Goal: Navigation & Orientation: Find specific page/section

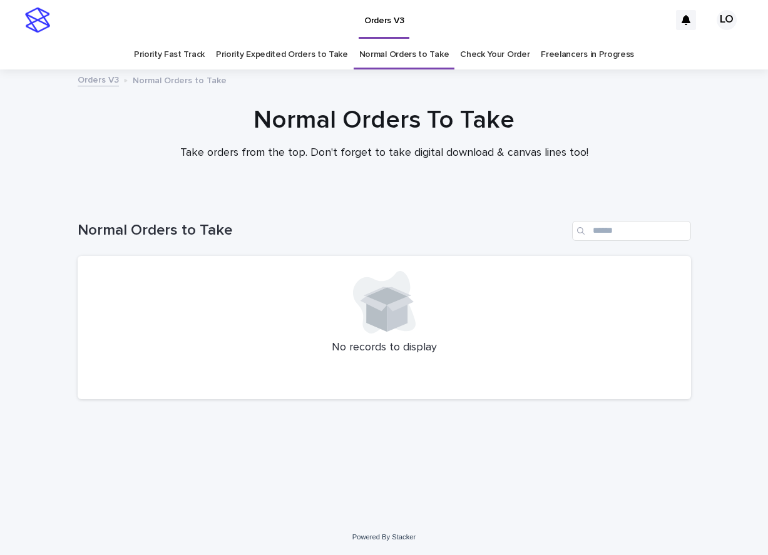
click at [502, 56] on link "Check Your Order" at bounding box center [494, 54] width 69 height 29
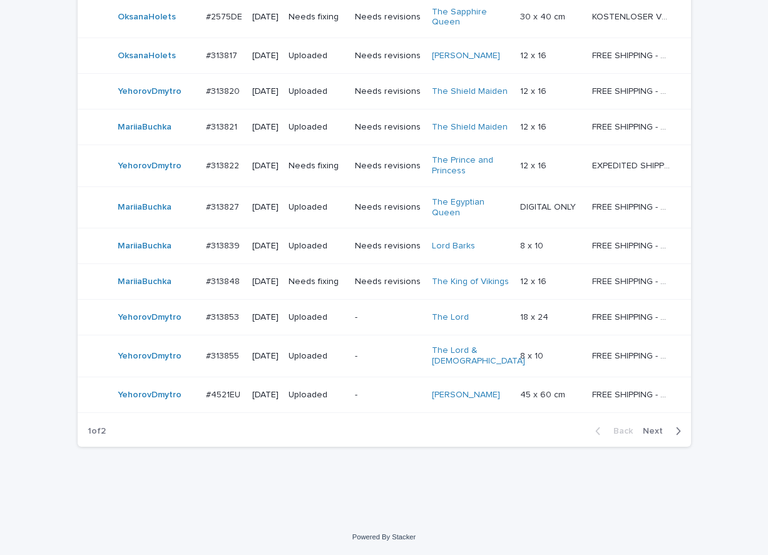
scroll to position [1097, 0]
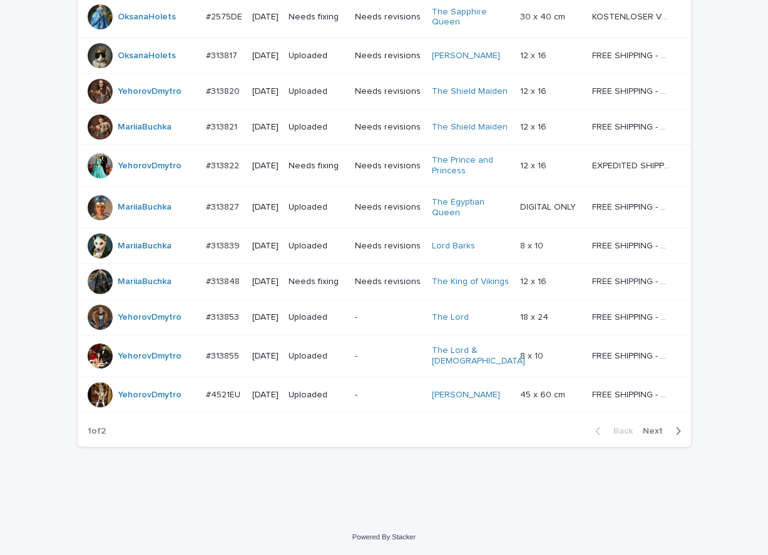
click at [660, 430] on span "Next" at bounding box center [657, 431] width 28 height 9
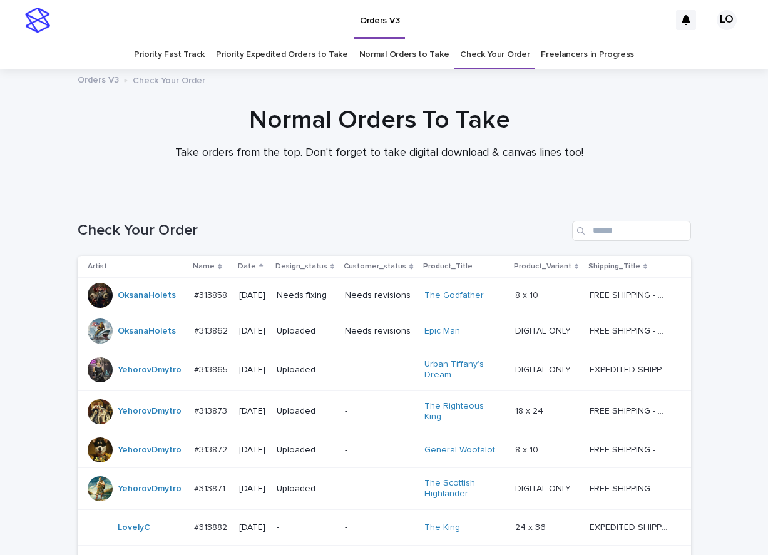
click at [385, 49] on link "Normal Orders to Take" at bounding box center [404, 54] width 90 height 29
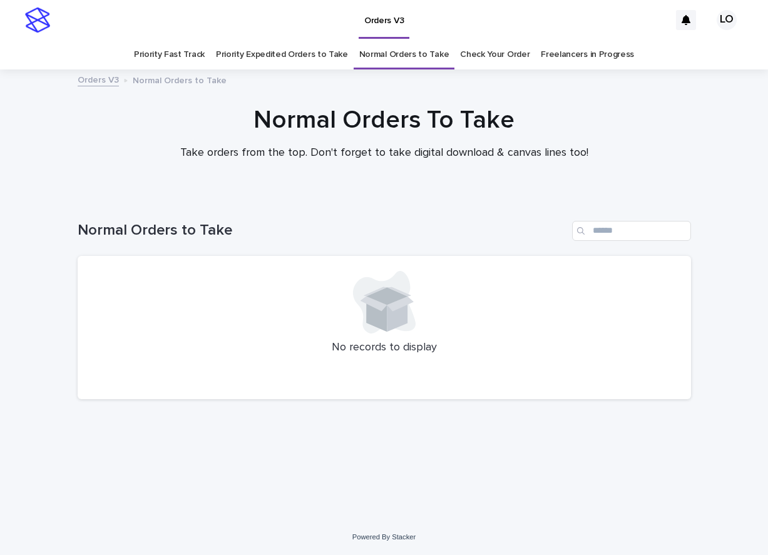
click at [245, 56] on link "Priority Expedited Orders to Take" at bounding box center [282, 54] width 132 height 29
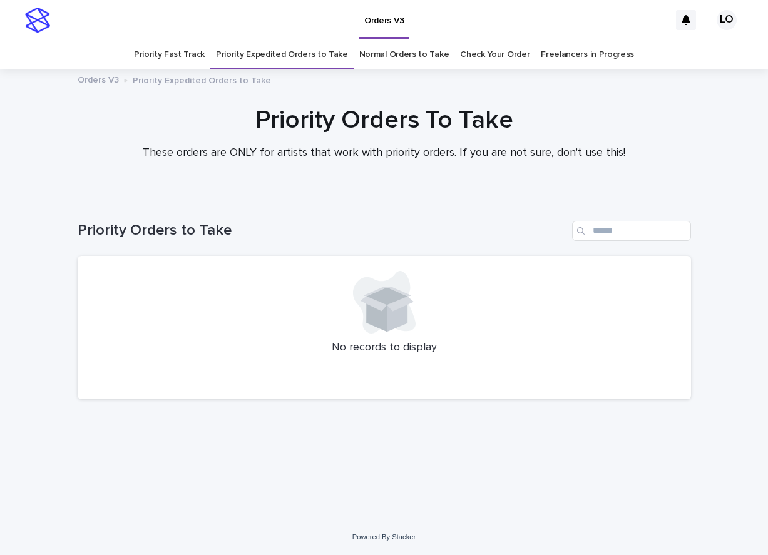
click at [412, 59] on link "Normal Orders to Take" at bounding box center [404, 54] width 90 height 29
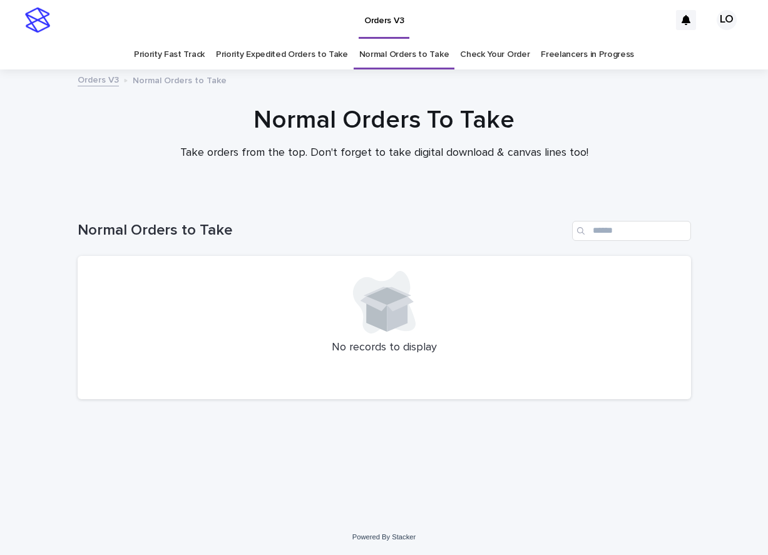
click at [338, 58] on link "Priority Expedited Orders to Take" at bounding box center [282, 54] width 132 height 29
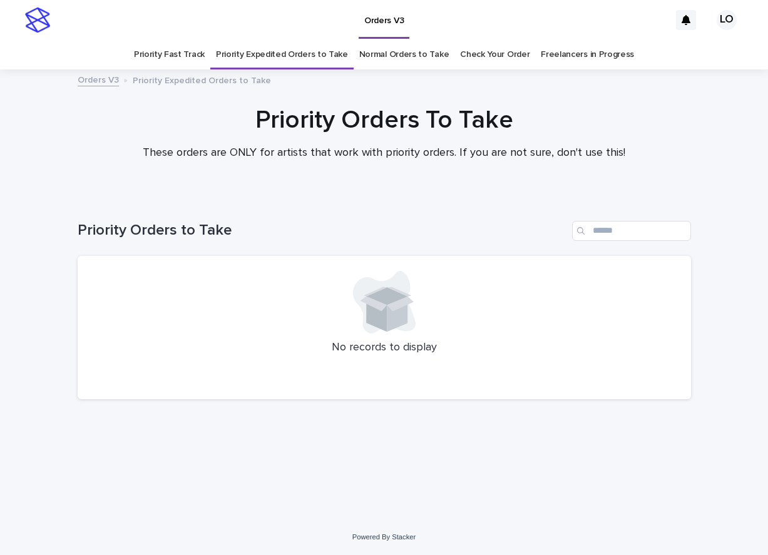
click at [390, 56] on link "Normal Orders to Take" at bounding box center [404, 54] width 90 height 29
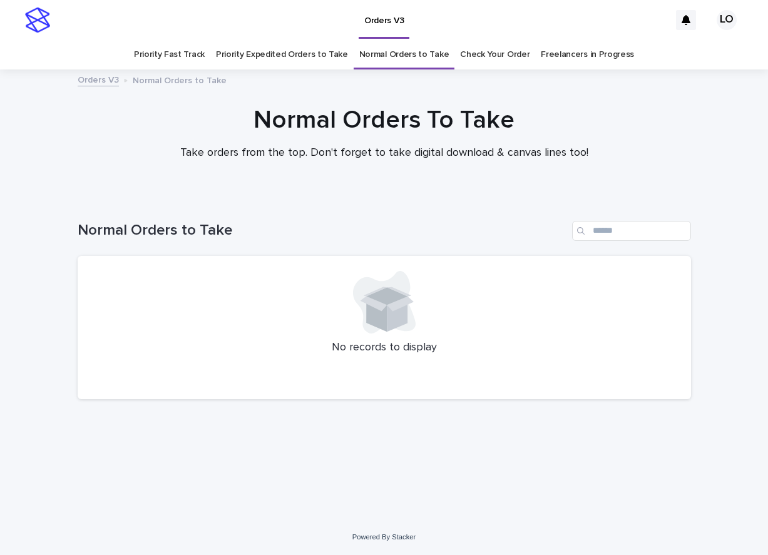
click at [481, 60] on link "Check Your Order" at bounding box center [494, 54] width 69 height 29
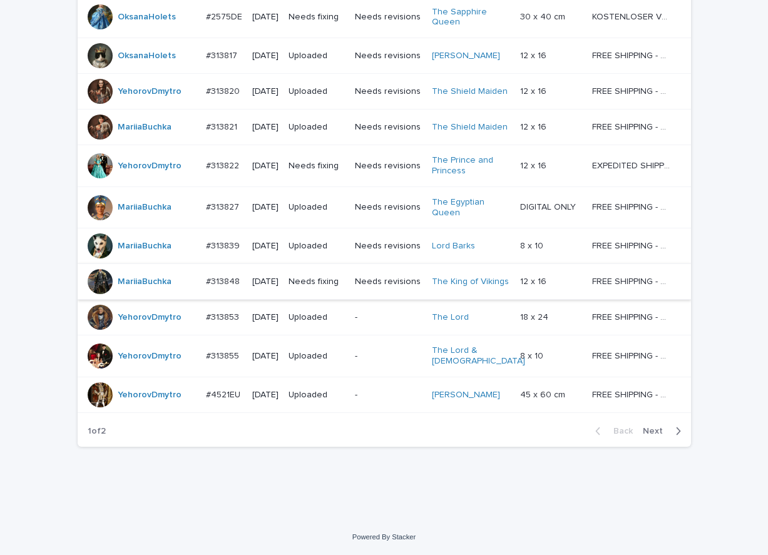
scroll to position [1097, 0]
click at [663, 429] on span "Next" at bounding box center [657, 431] width 28 height 9
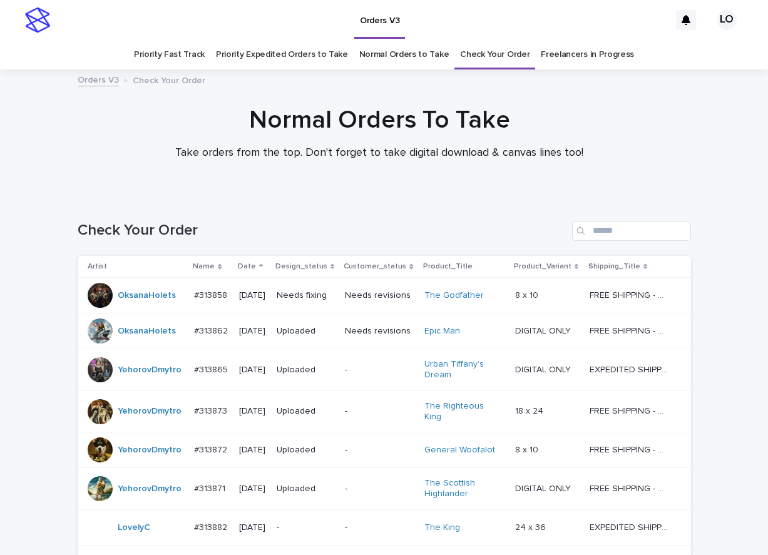
click at [380, 50] on link "Normal Orders to Take" at bounding box center [404, 54] width 90 height 29
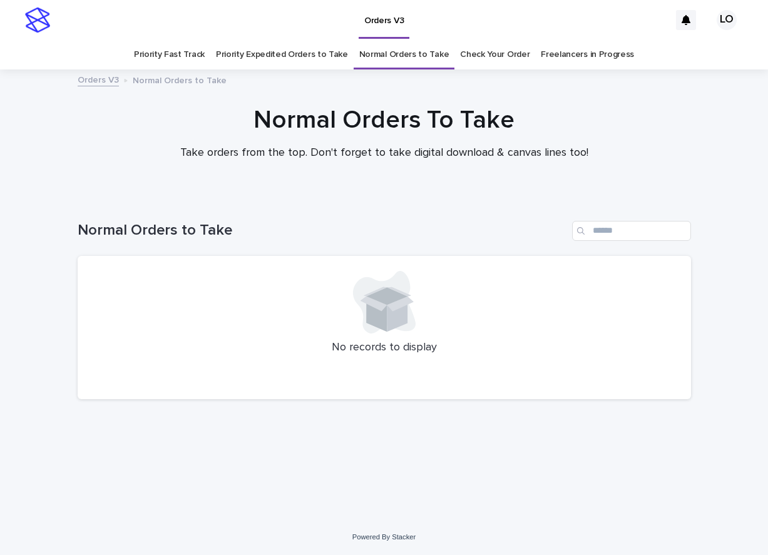
click at [297, 54] on link "Priority Expedited Orders to Take" at bounding box center [282, 54] width 132 height 29
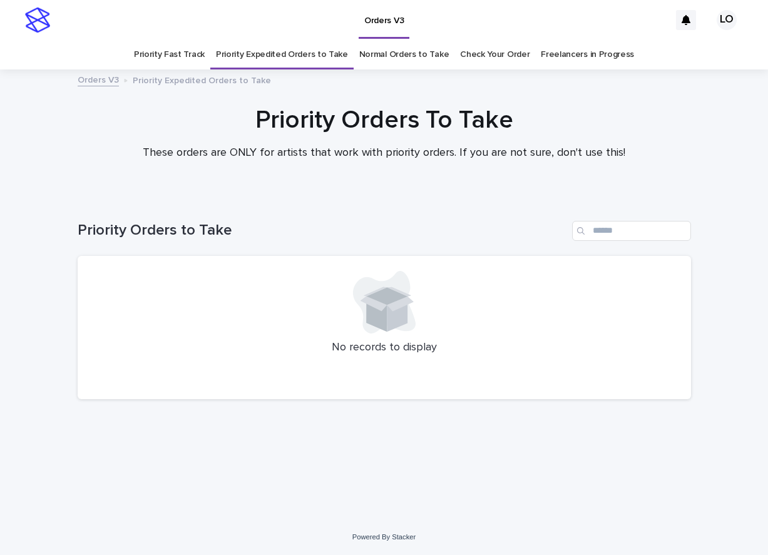
click at [381, 53] on link "Normal Orders to Take" at bounding box center [404, 54] width 90 height 29
